Goal: Information Seeking & Learning: Learn about a topic

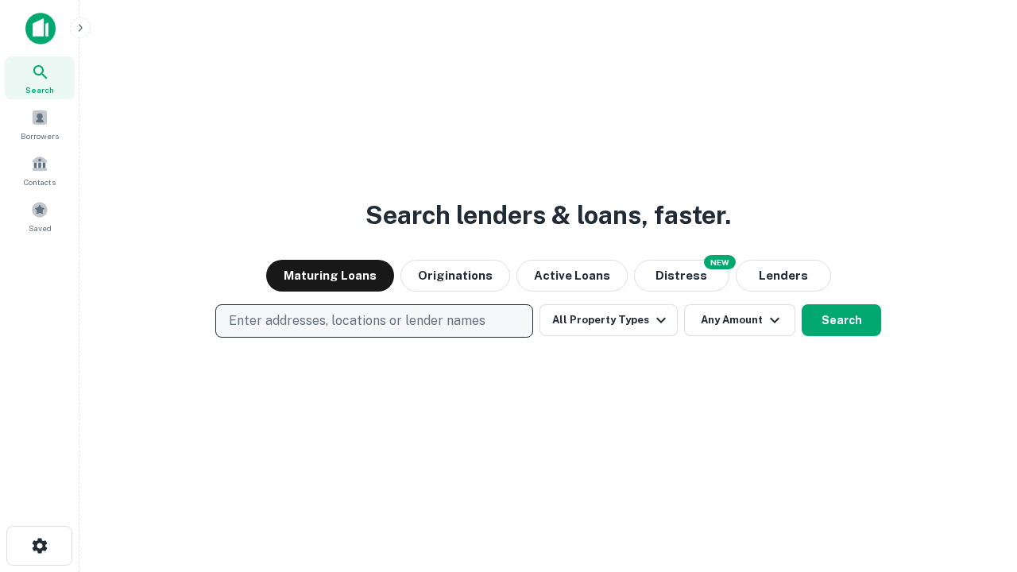
click at [373, 321] on p "Enter addresses, locations or lender names" at bounding box center [357, 320] width 257 height 19
type input "**********"
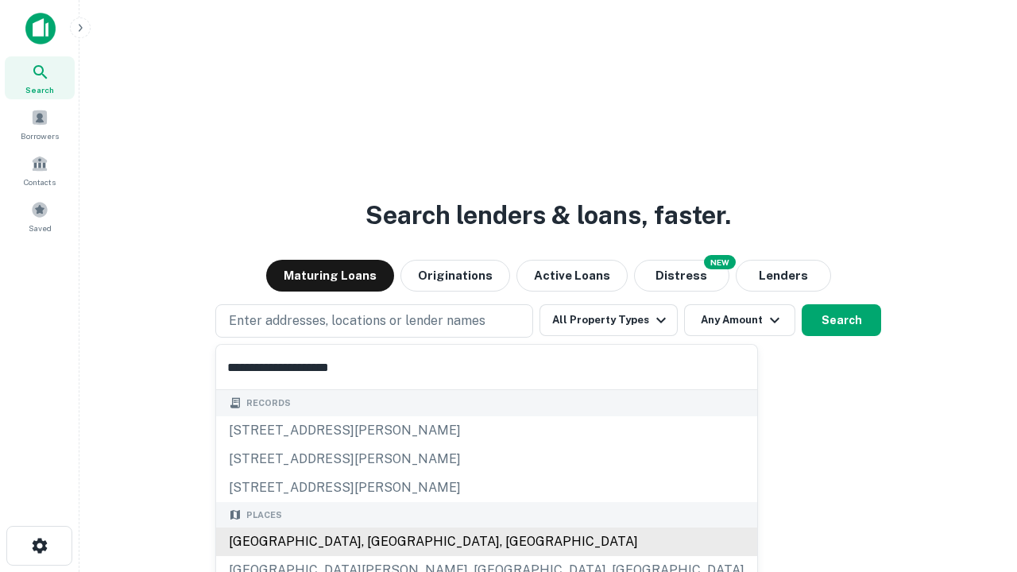
click at [380, 542] on div "[GEOGRAPHIC_DATA], [GEOGRAPHIC_DATA], [GEOGRAPHIC_DATA]" at bounding box center [486, 541] width 541 height 29
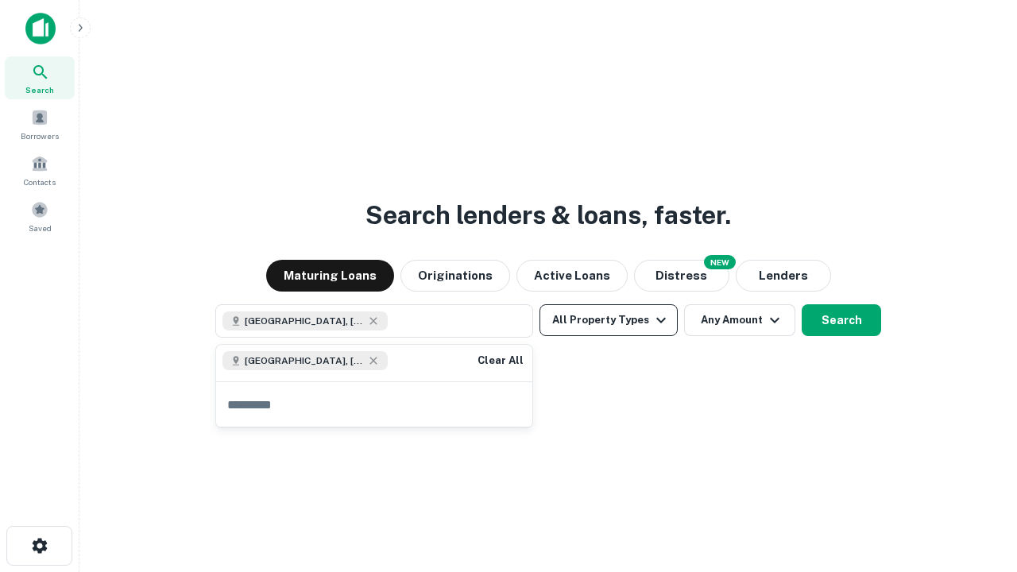
click at [608, 320] on button "All Property Types" at bounding box center [608, 320] width 138 height 32
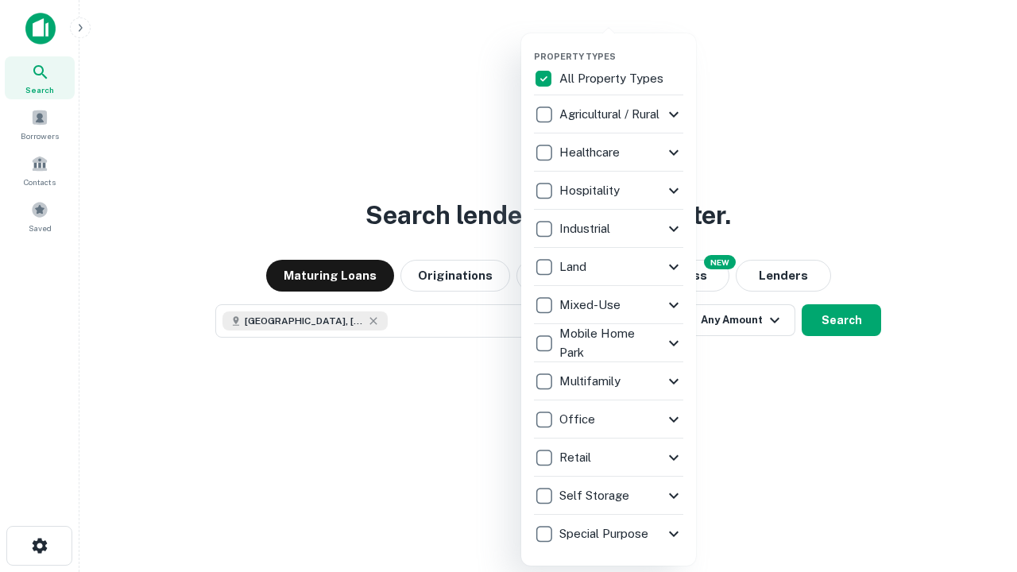
click at [621, 46] on button "button" at bounding box center [621, 46] width 175 height 1
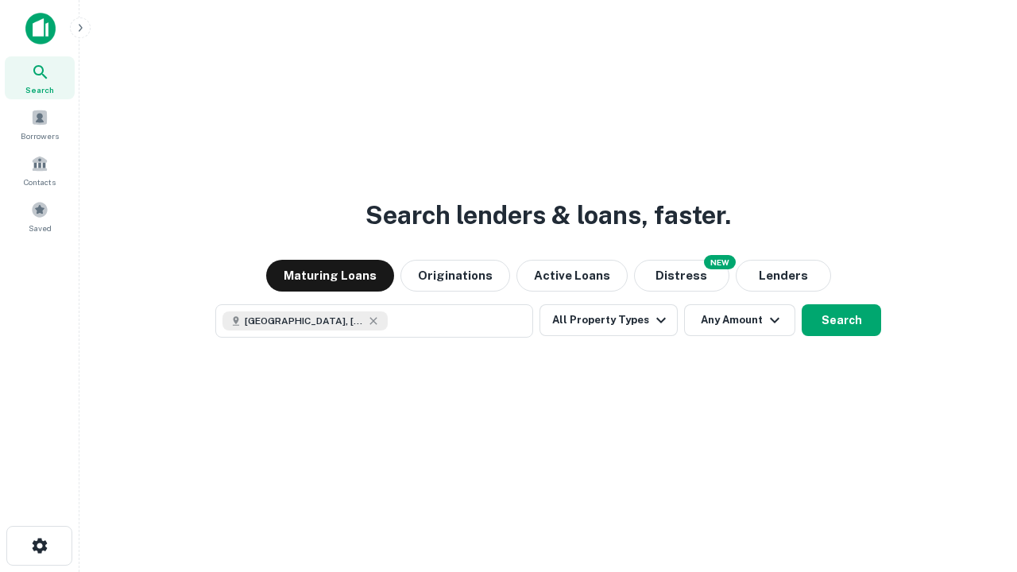
scroll to position [25, 0]
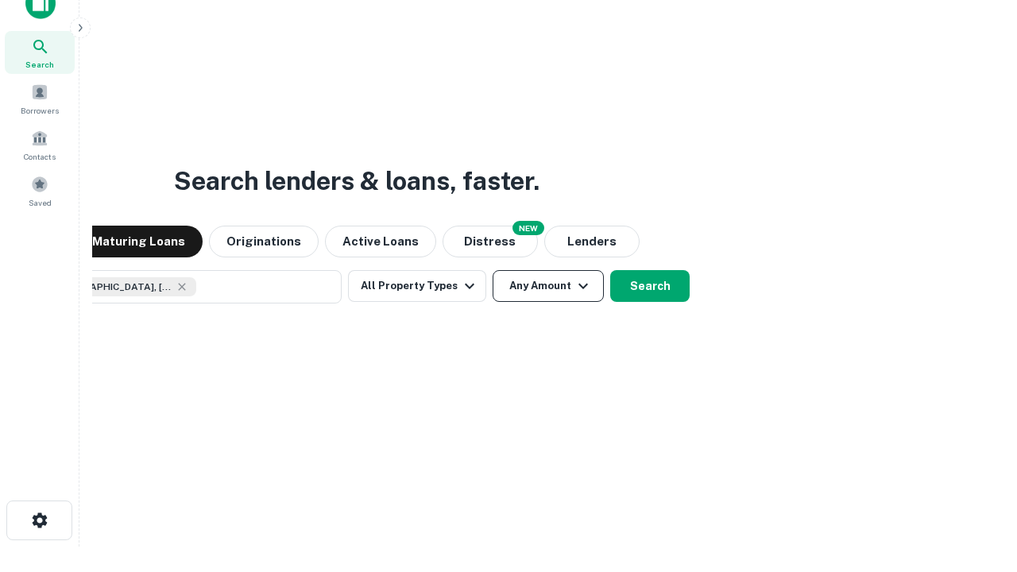
click at [492, 270] on button "Any Amount" at bounding box center [547, 286] width 111 height 32
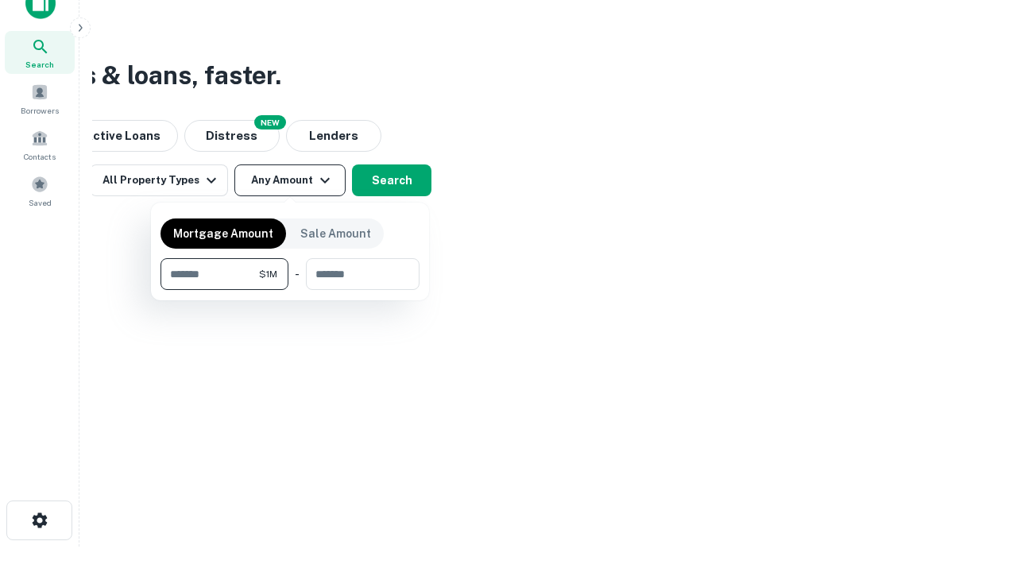
type input "*******"
click at [290, 290] on button "button" at bounding box center [289, 290] width 259 height 1
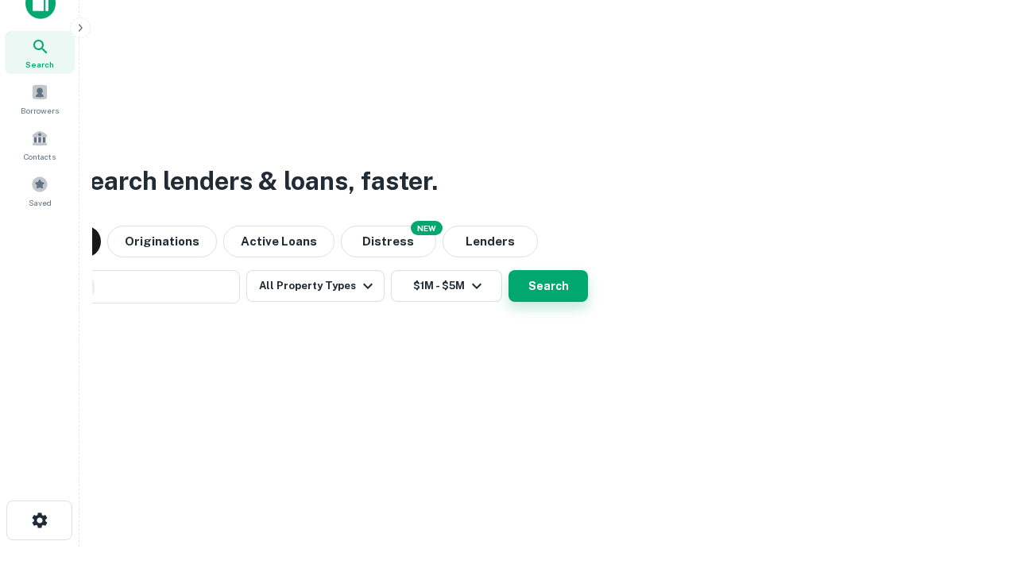
click at [508, 270] on button "Search" at bounding box center [547, 286] width 79 height 32
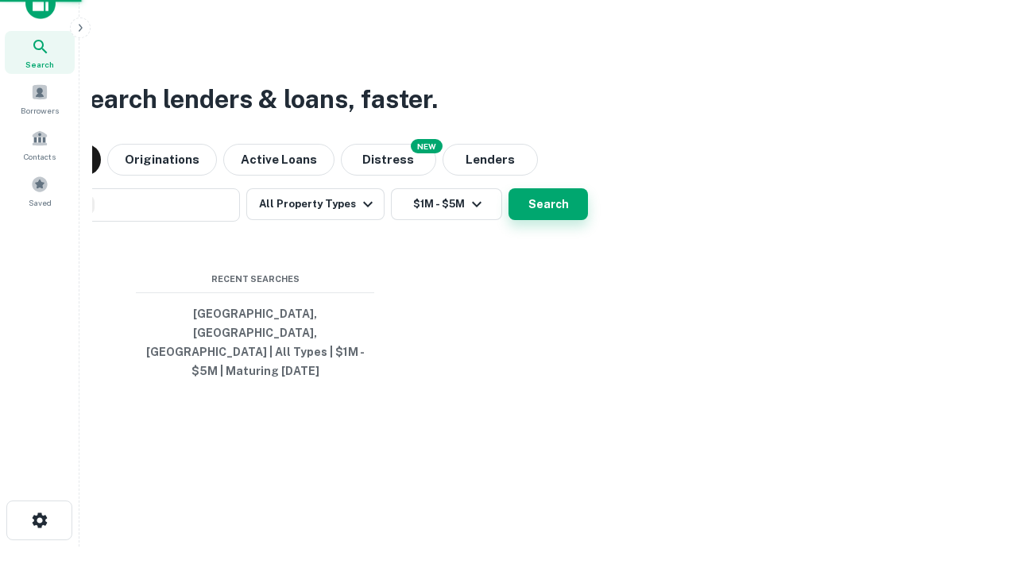
scroll to position [52, 450]
